Goal: Navigation & Orientation: Find specific page/section

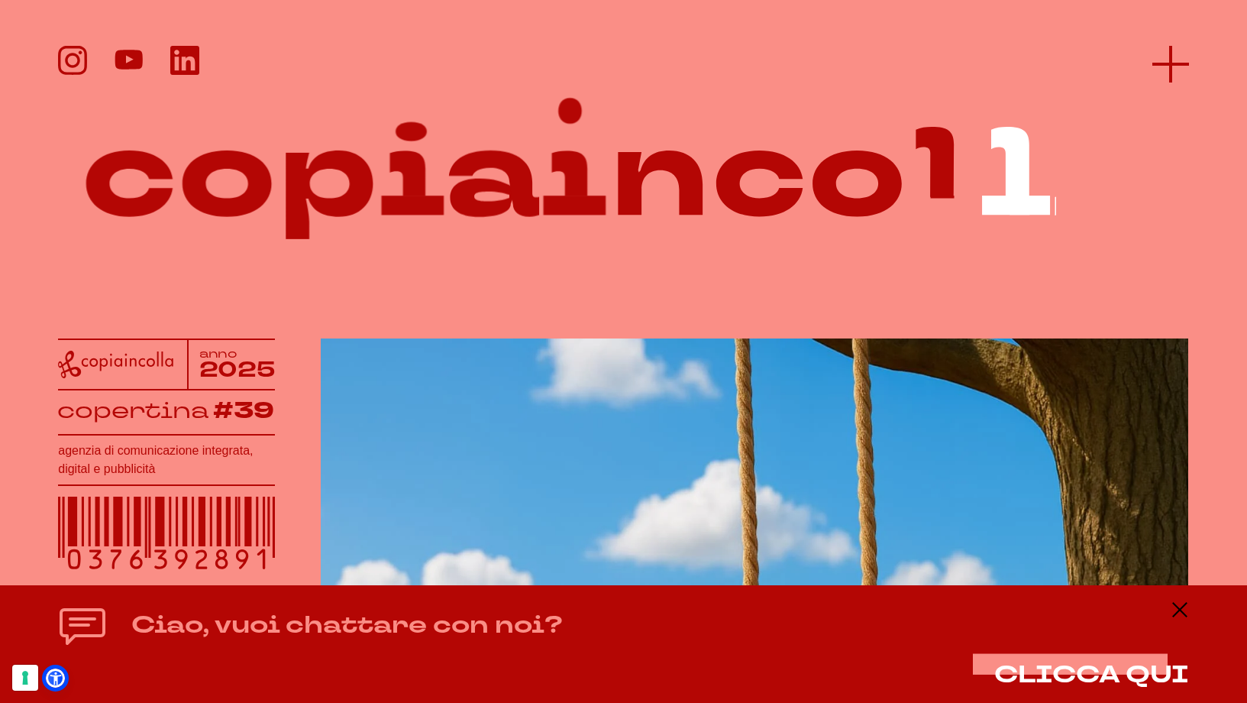
click at [1153, 57] on icon at bounding box center [1171, 64] width 37 height 37
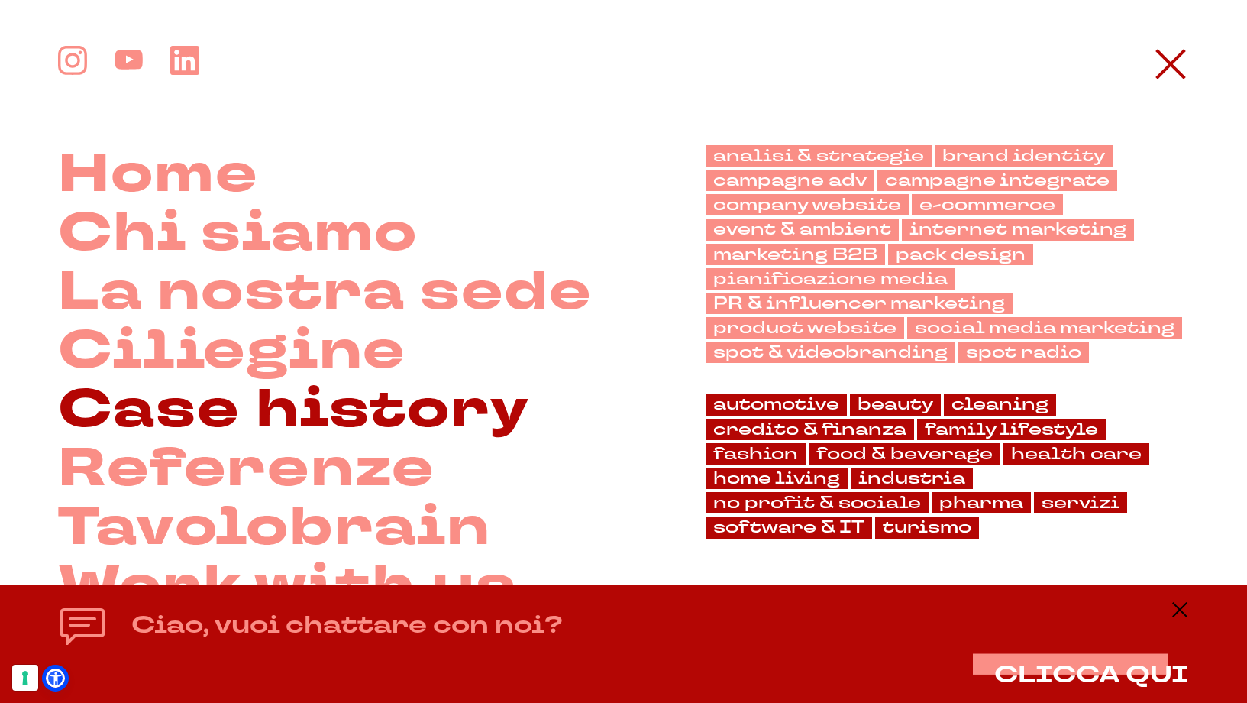
click at [192, 411] on link "Case history" at bounding box center [293, 409] width 471 height 59
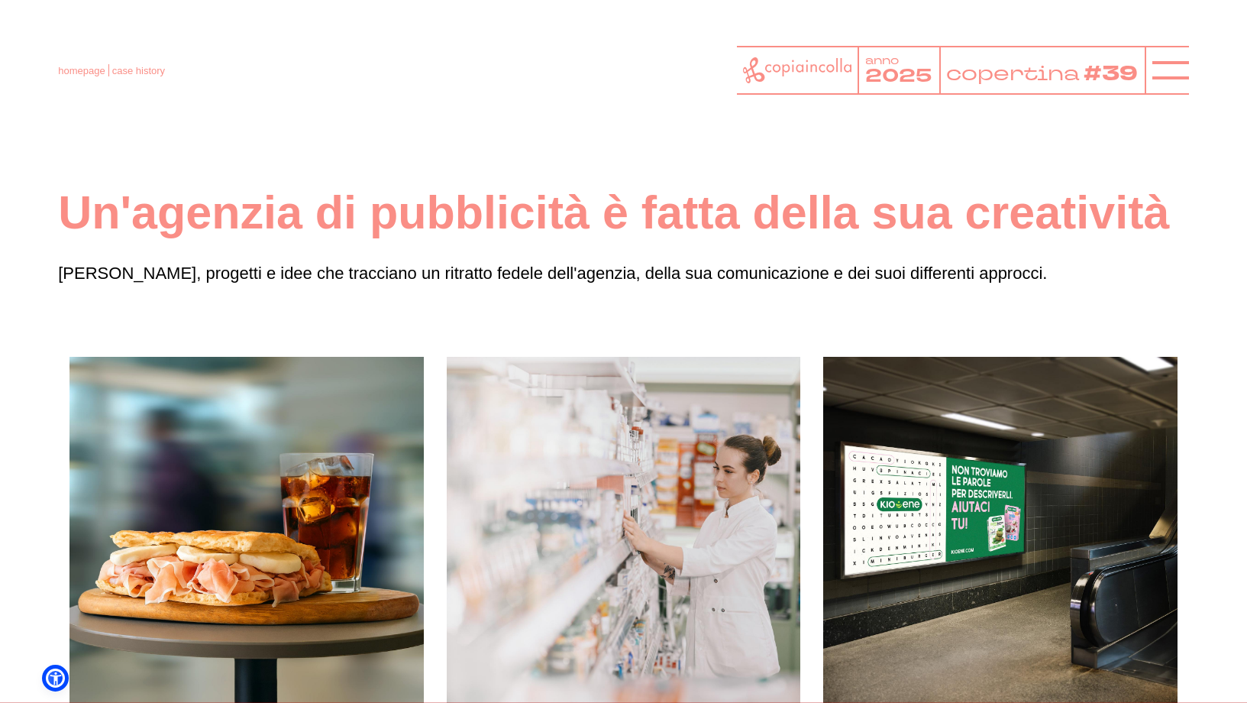
click at [91, 77] on div "homepage case history anno 2025 copertina #39" at bounding box center [623, 70] width 1131 height 49
click at [90, 73] on link "homepage" at bounding box center [81, 70] width 47 height 11
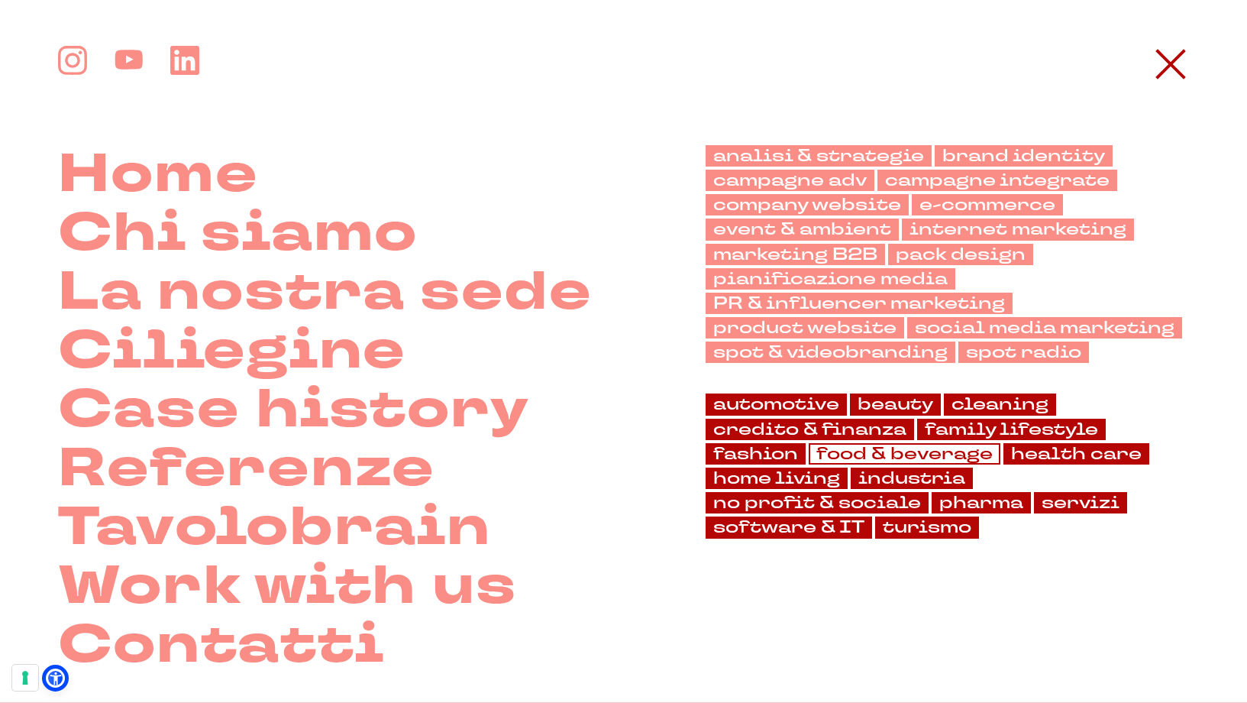
click at [866, 451] on link "food & beverage" at bounding box center [905, 453] width 192 height 21
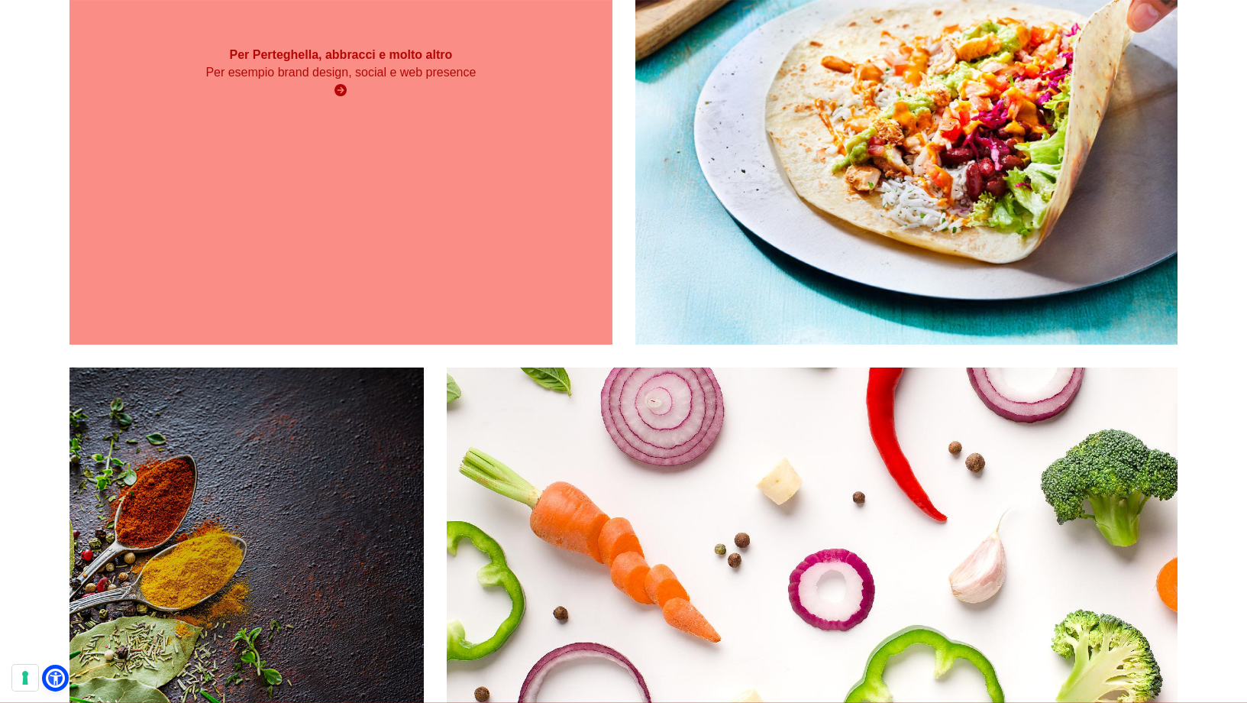
scroll to position [932, 0]
